Goal: Task Accomplishment & Management: Use online tool/utility

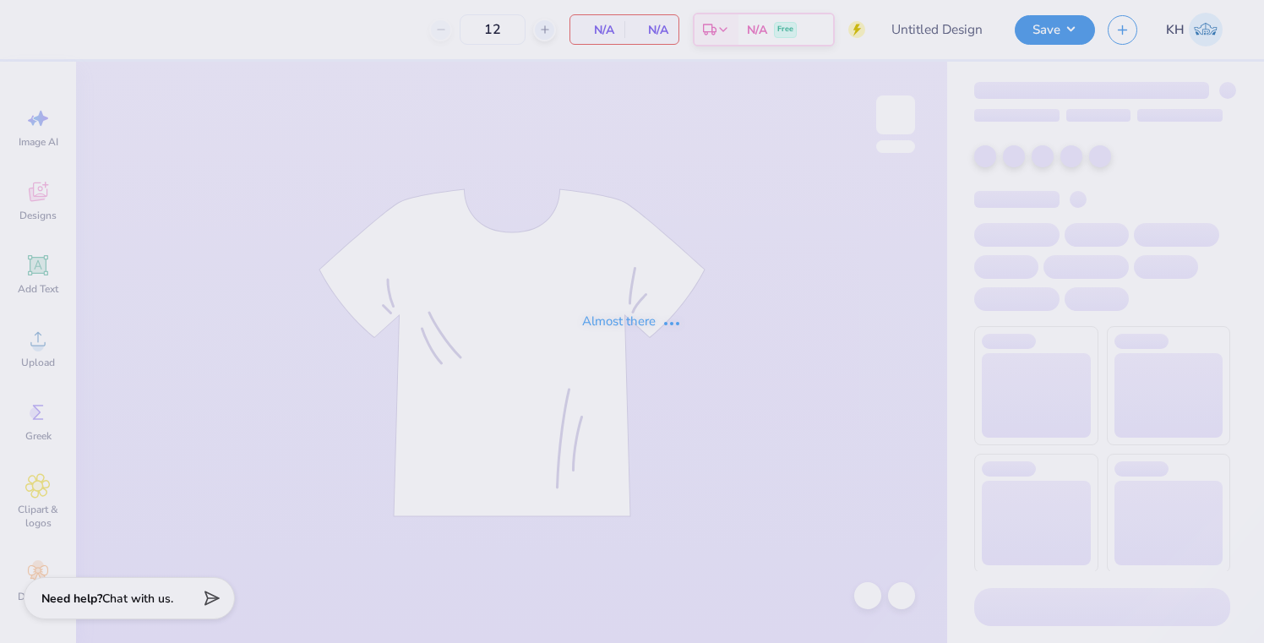
type input "NSU Jackets"
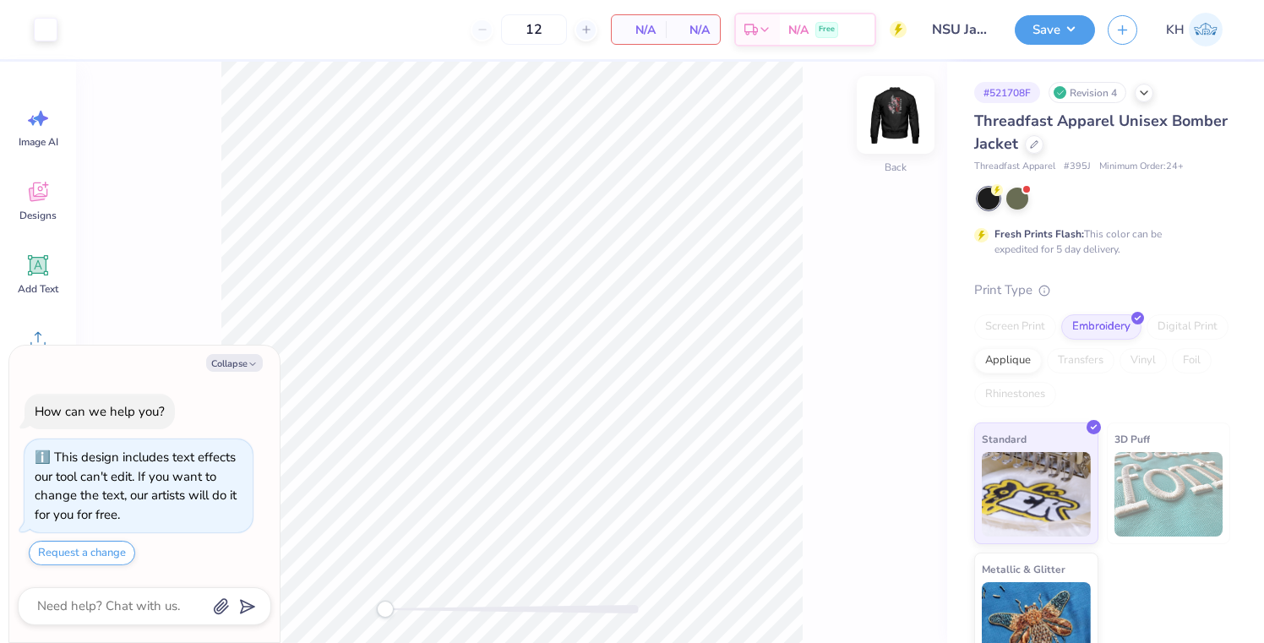
click at [894, 115] on img at bounding box center [896, 115] width 68 height 68
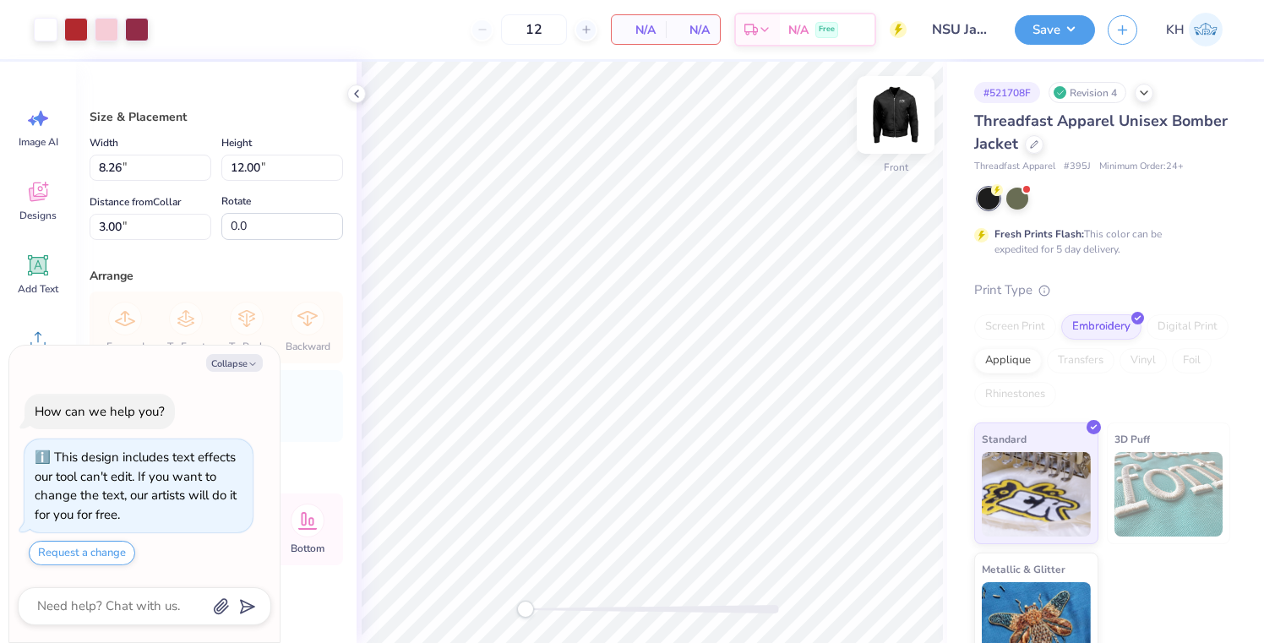
type textarea "x"
type input "7.57"
type input "10.99"
click at [226, 370] on button "Collapse" at bounding box center [234, 363] width 57 height 18
type textarea "x"
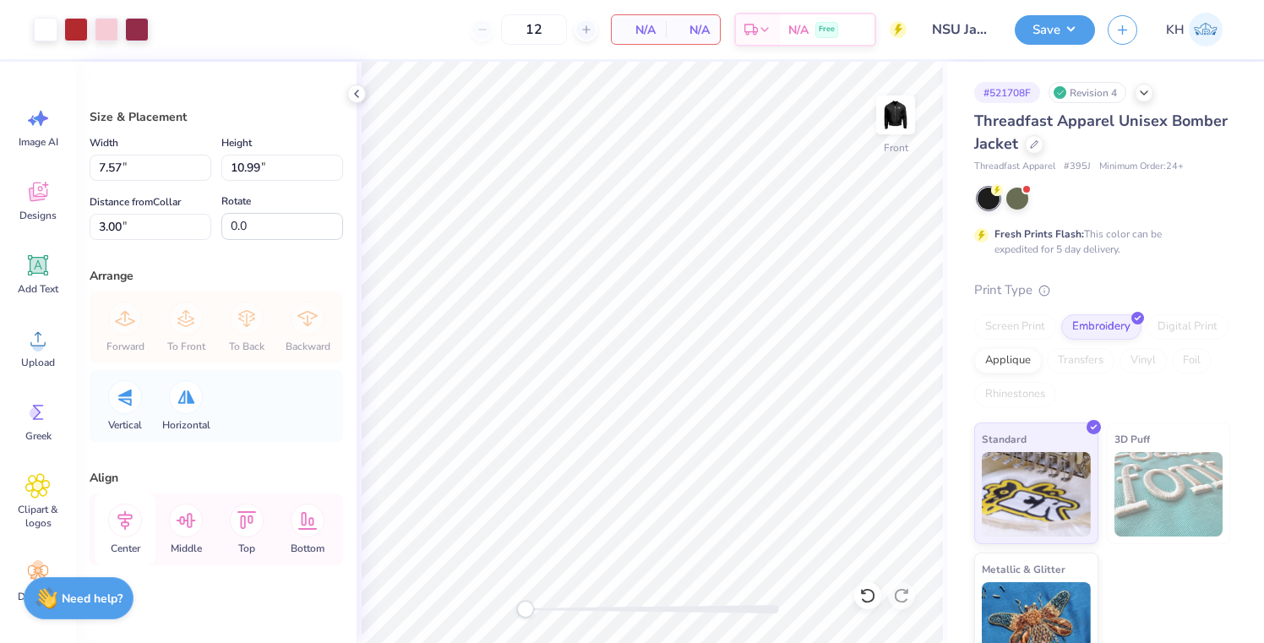
click at [128, 519] on icon at bounding box center [125, 520] width 34 height 34
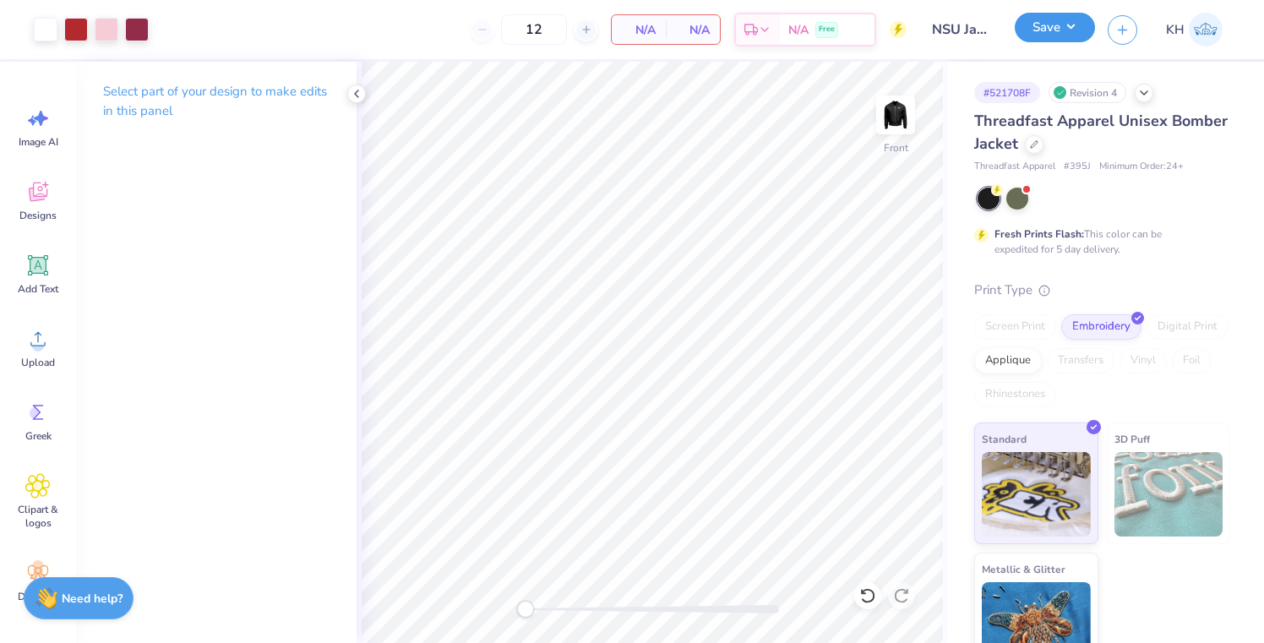
click at [1084, 25] on button "Save" at bounding box center [1054, 28] width 80 height 30
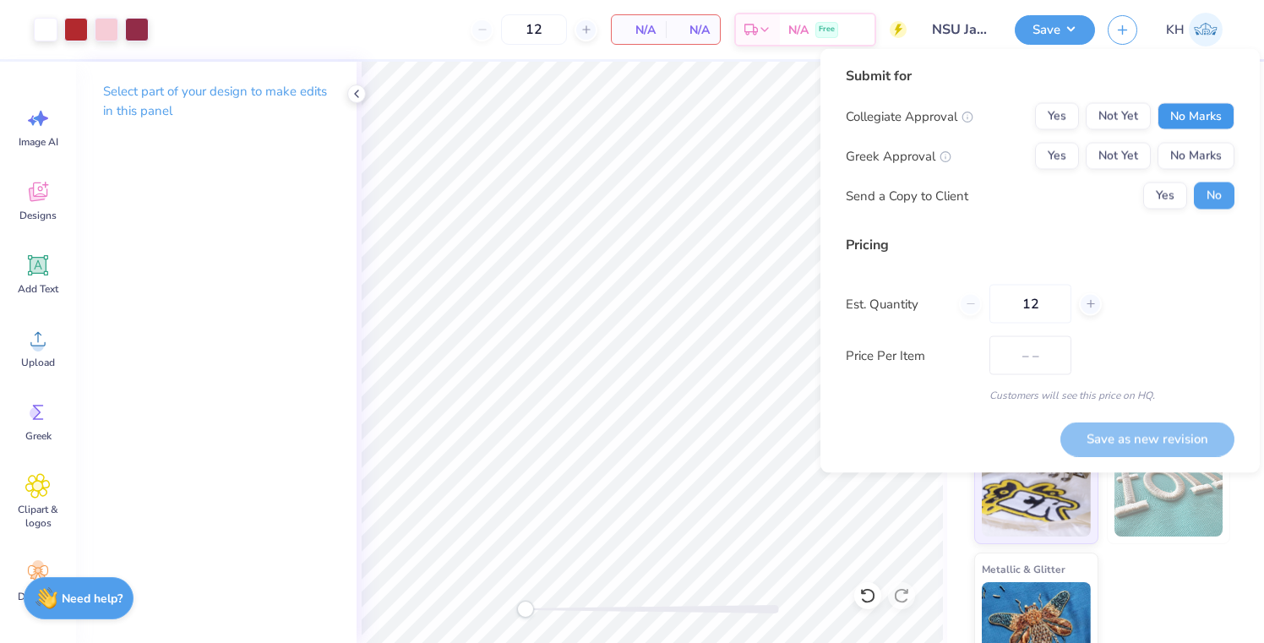
click at [1183, 109] on button "No Marks" at bounding box center [1195, 116] width 77 height 27
click at [1187, 152] on button "No Marks" at bounding box center [1195, 156] width 77 height 27
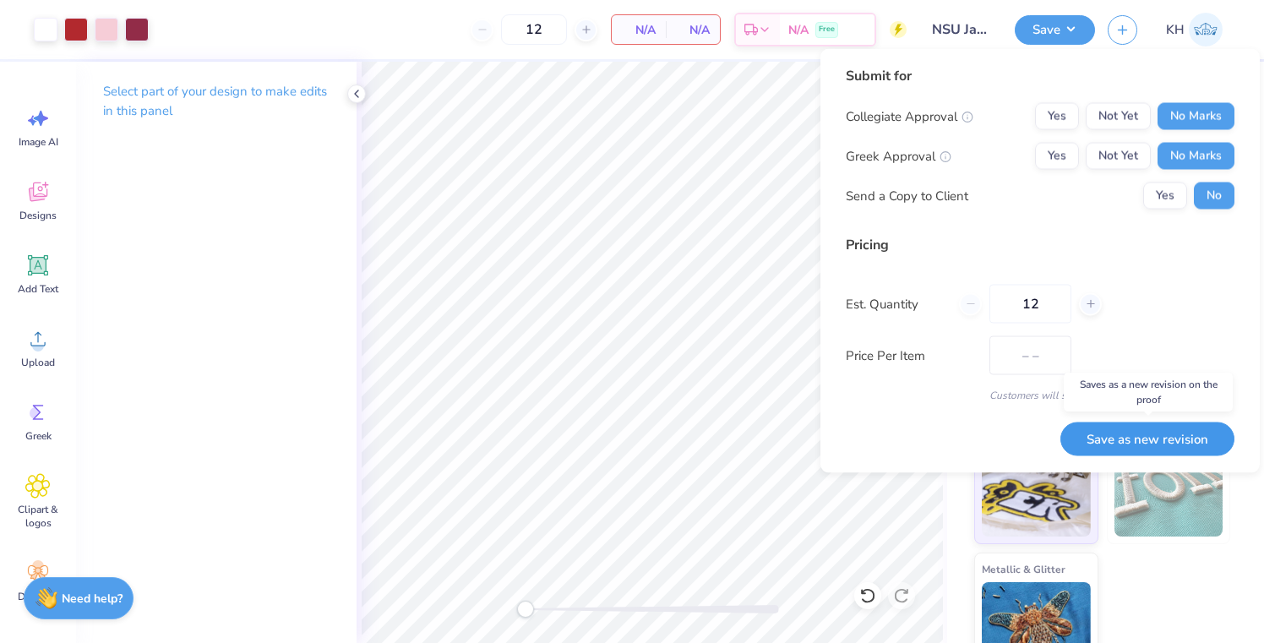
click at [1112, 446] on button "Save as new revision" at bounding box center [1147, 438] width 174 height 35
